Goal: Book appointment/travel/reservation

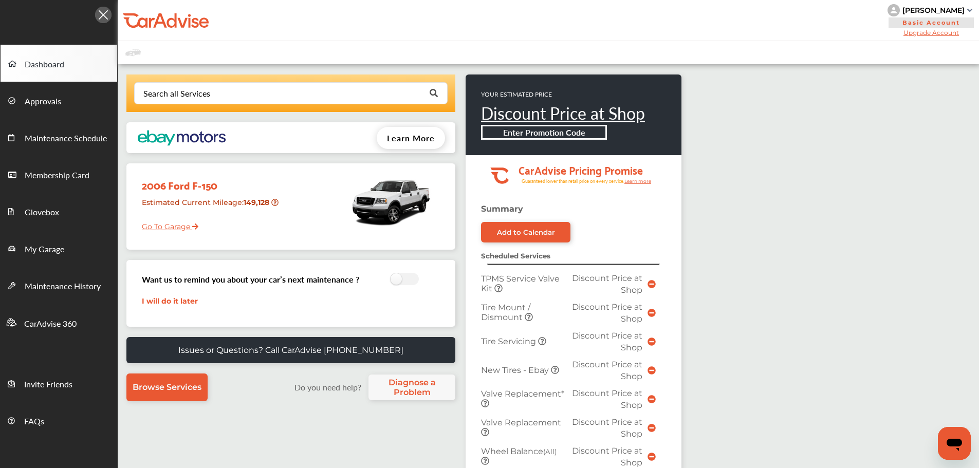
click at [184, 224] on link "Go To Garage" at bounding box center [166, 224] width 64 height 20
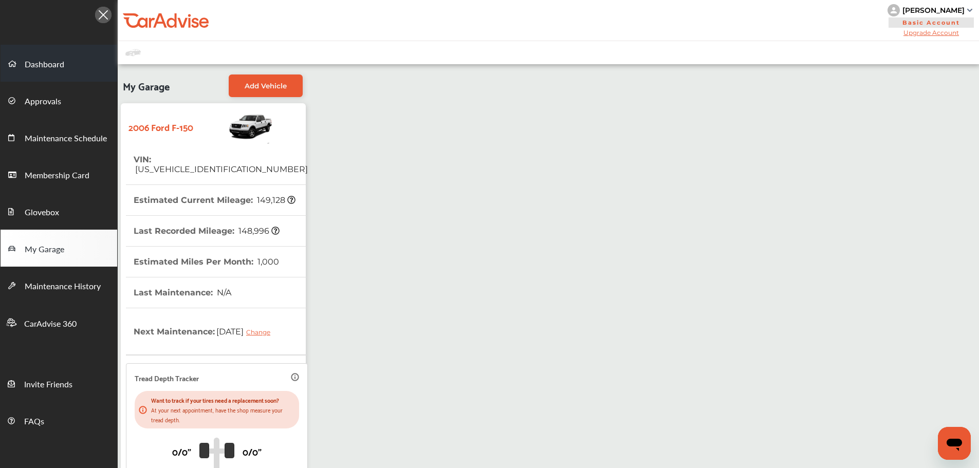
click at [54, 62] on span "Dashboard" at bounding box center [45, 64] width 40 height 13
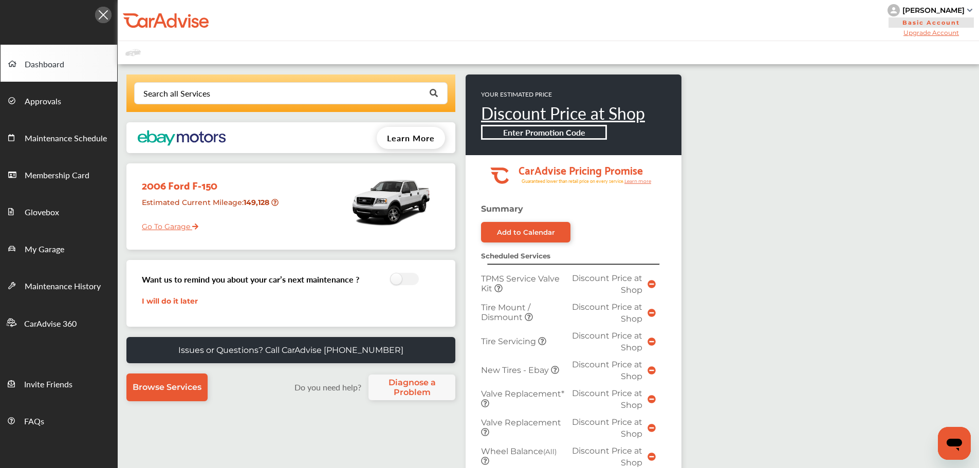
scroll to position [206, 0]
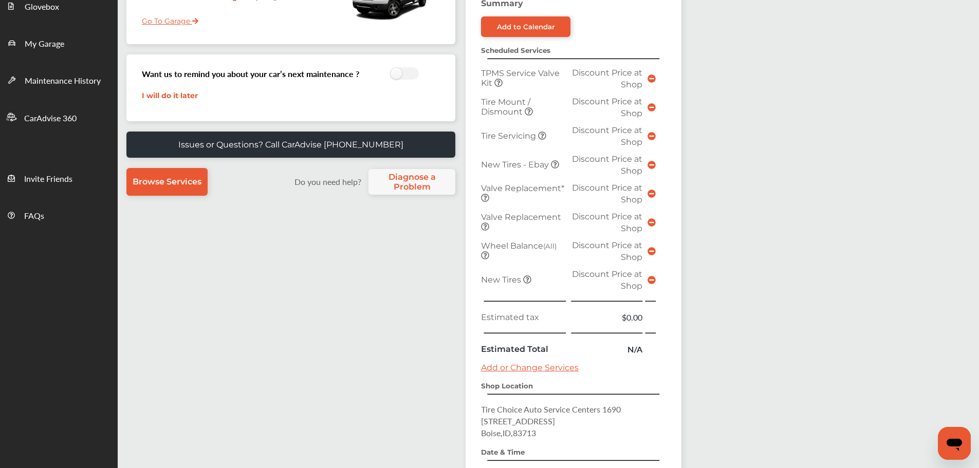
click at [655, 282] on icon at bounding box center [652, 280] width 8 height 8
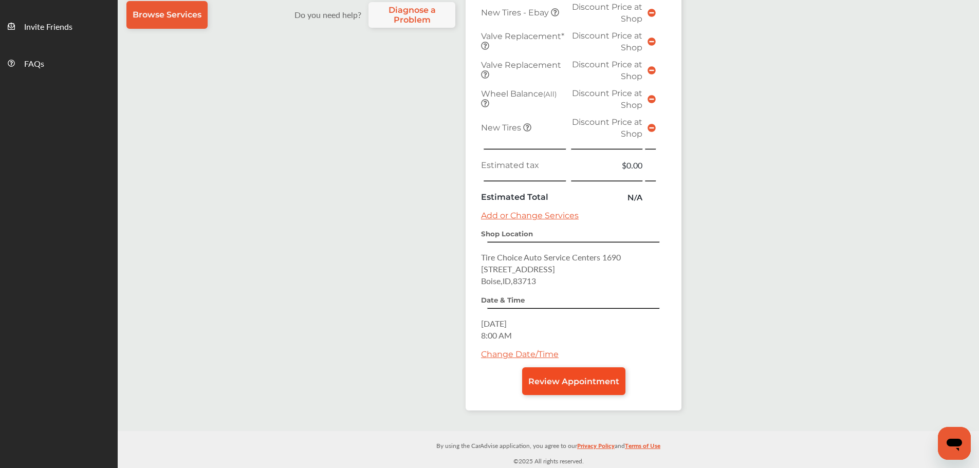
scroll to position [330, 0]
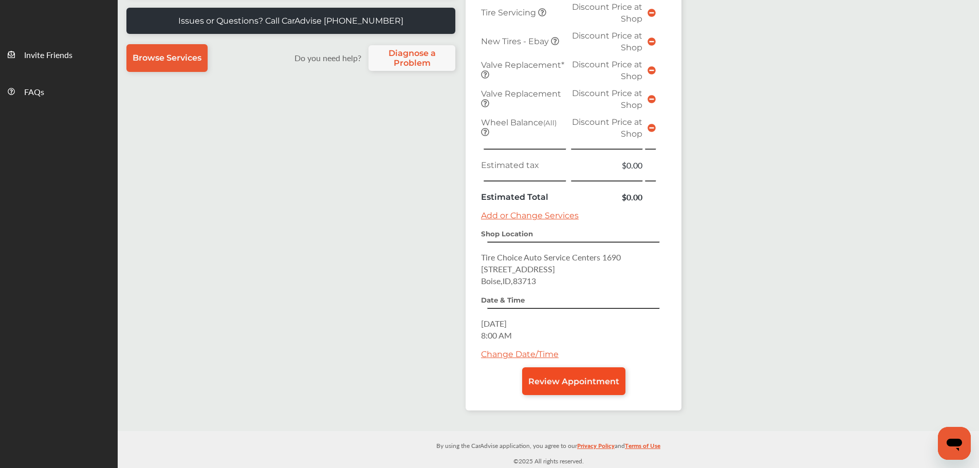
click at [570, 383] on span "Review Appointment" at bounding box center [573, 382] width 91 height 10
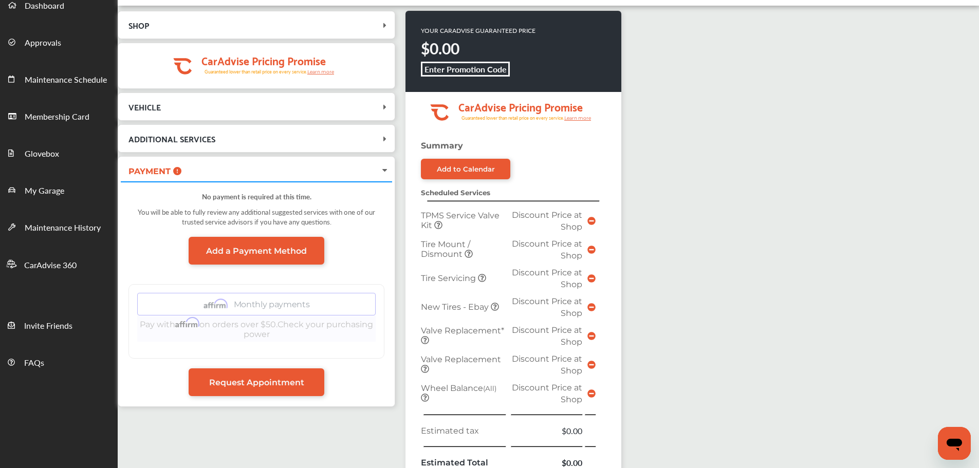
scroll to position [257, 0]
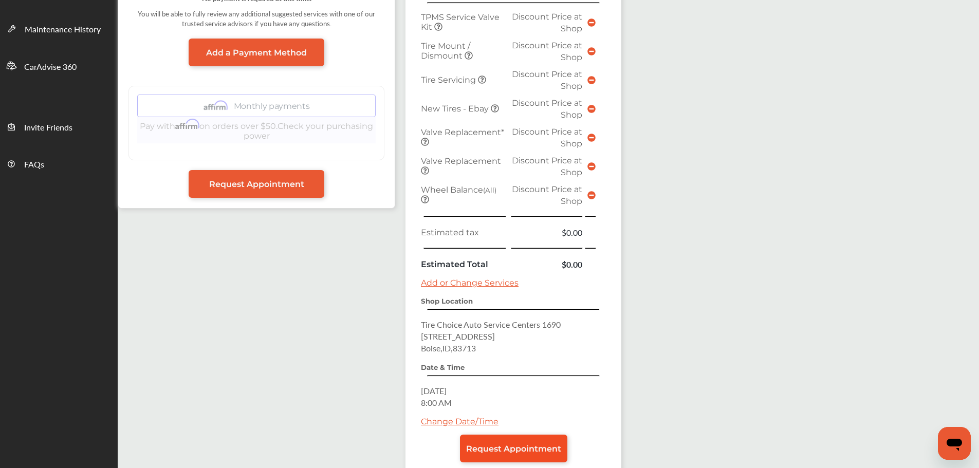
click at [522, 441] on link "Request Appointment" at bounding box center [513, 449] width 107 height 28
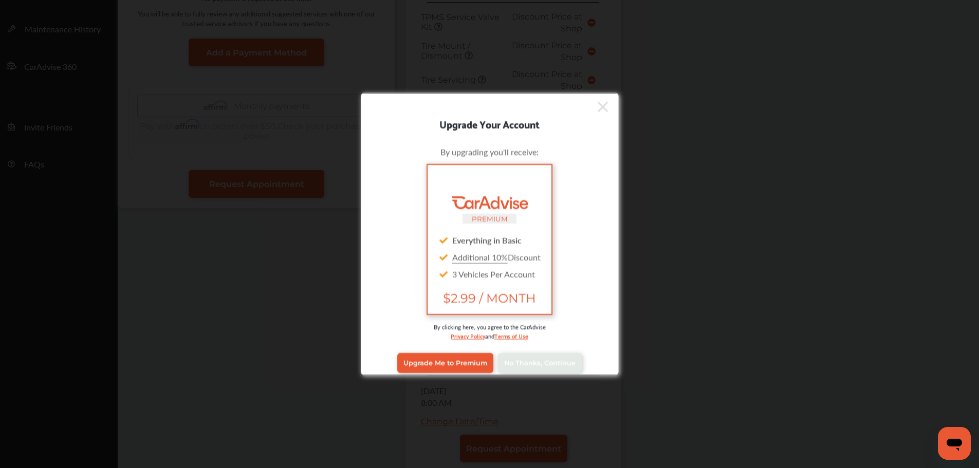
click at [510, 375] on div "Upgrade Me to Premium No Thanks, Continue" at bounding box center [490, 362] width 243 height 41
click at [520, 360] on span "No Thanks, Continue" at bounding box center [539, 363] width 71 height 8
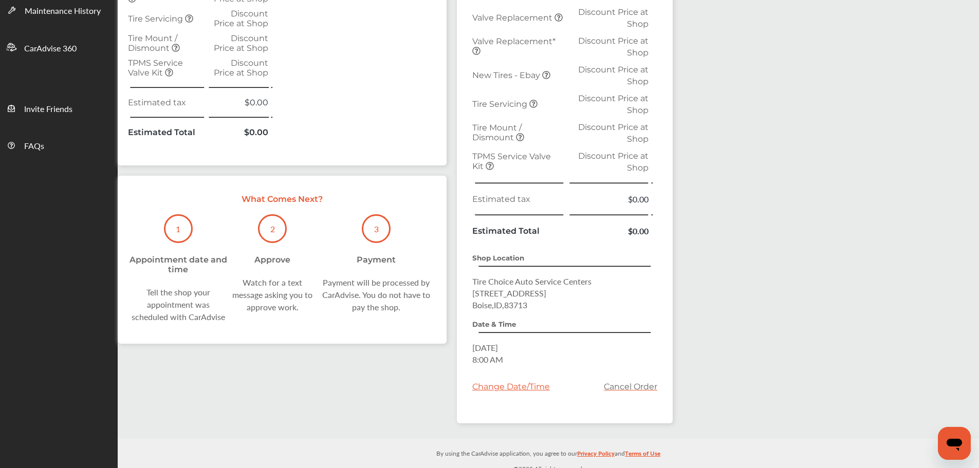
scroll to position [283, 0]
